Goal: Transaction & Acquisition: Purchase product/service

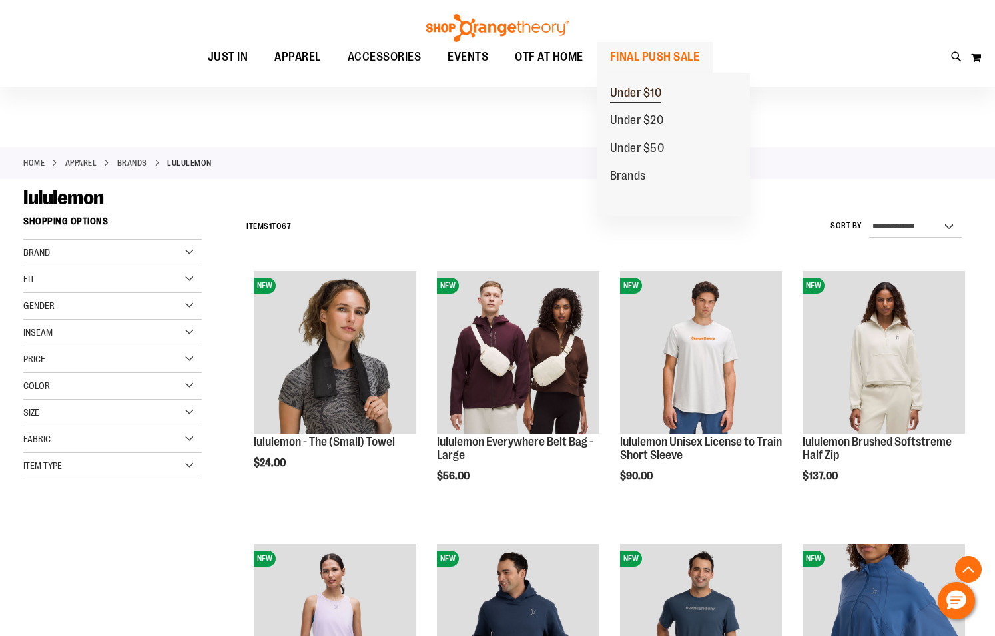
scroll to position [2696, 0]
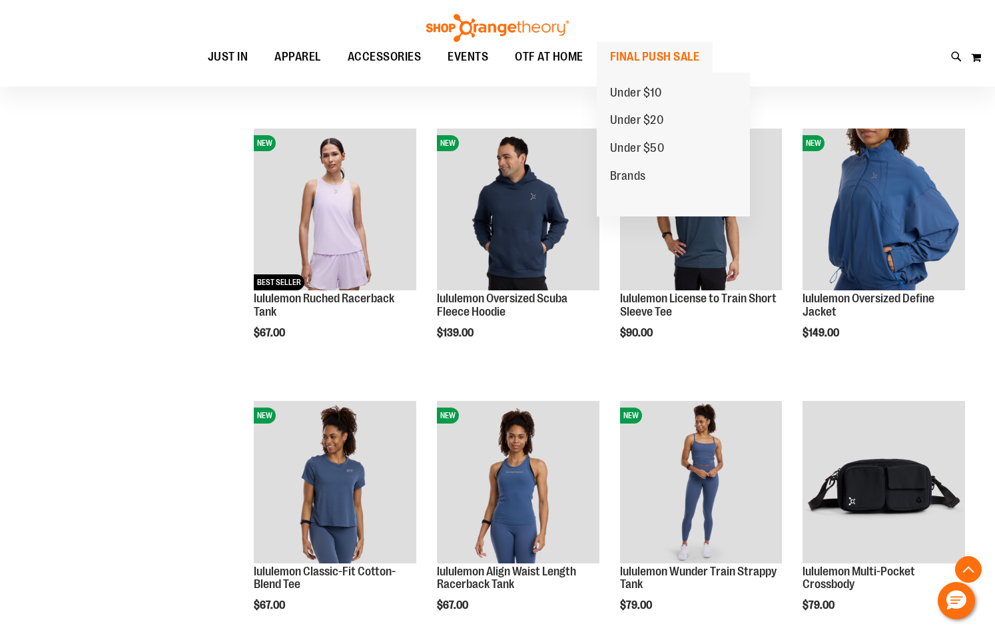
scroll to position [35, 0]
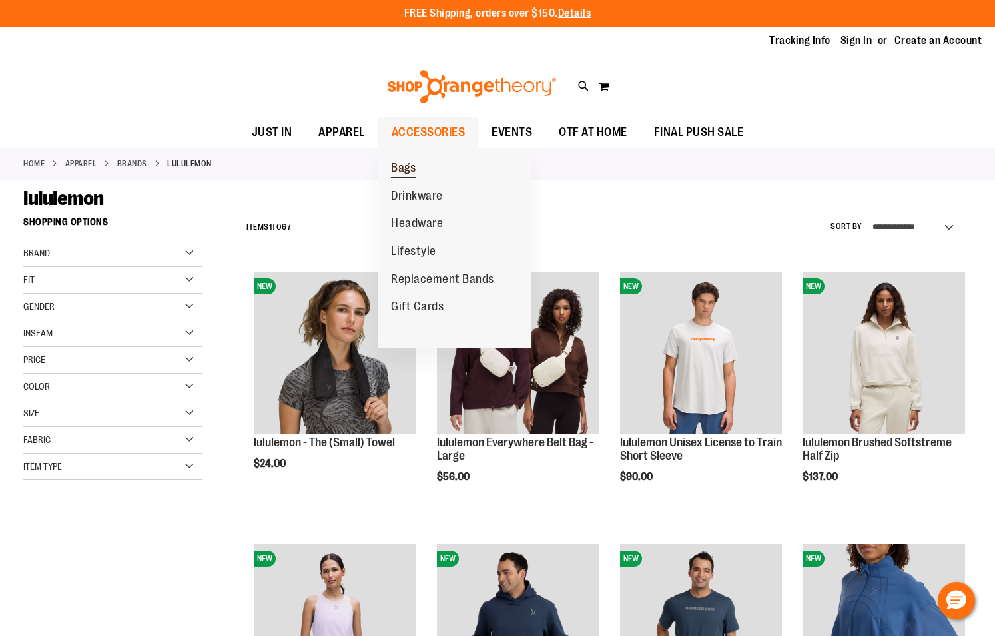
click at [396, 166] on span "Bags" at bounding box center [403, 169] width 25 height 17
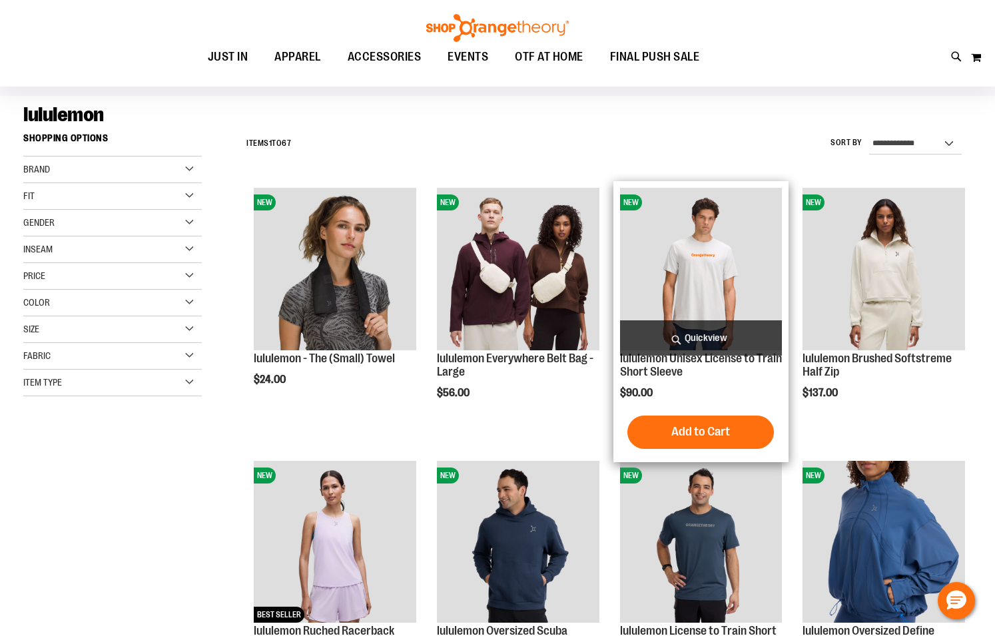
scroll to position [157, 0]
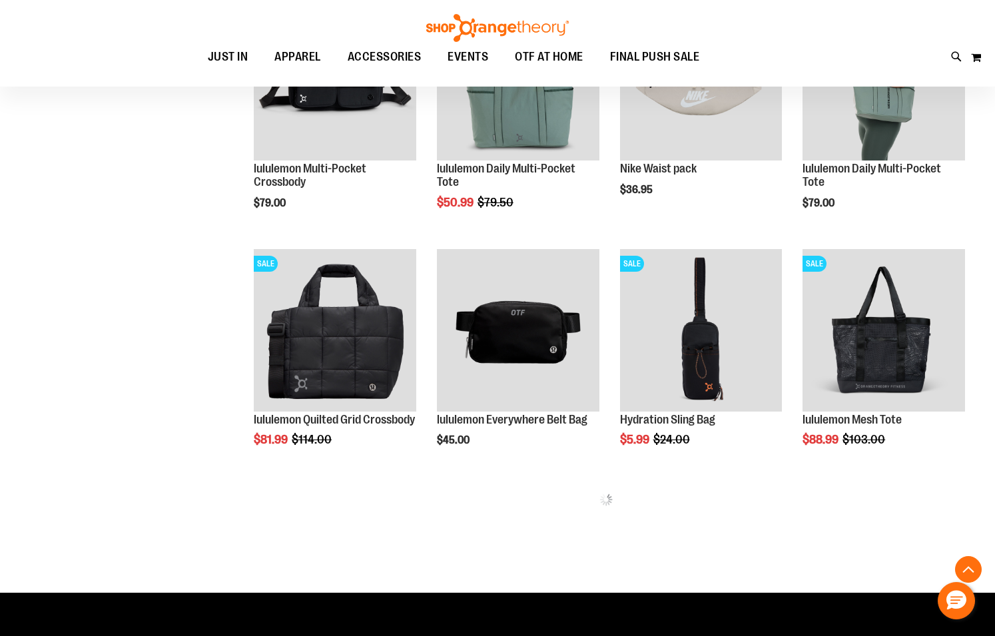
scroll to position [378, 0]
